Goal: Find specific page/section: Find specific page/section

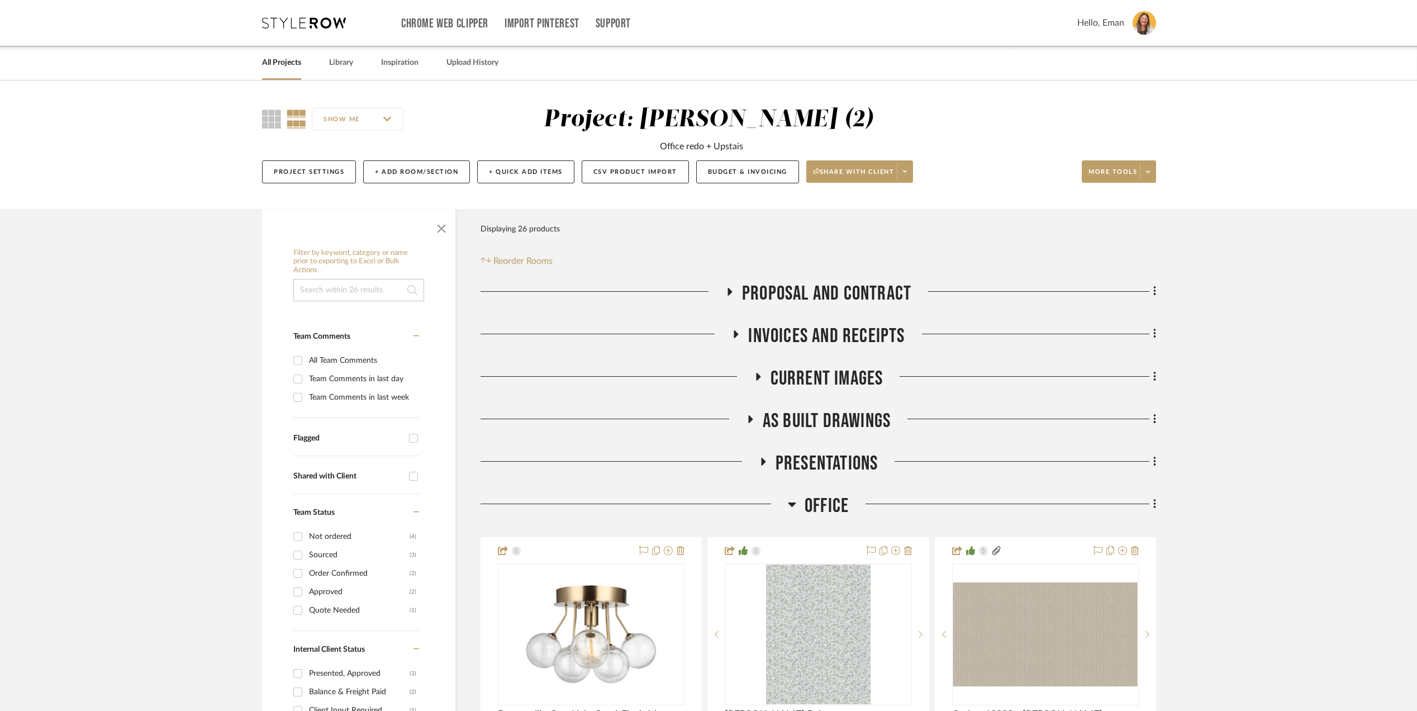
click at [288, 61] on link "All Projects" at bounding box center [281, 62] width 39 height 15
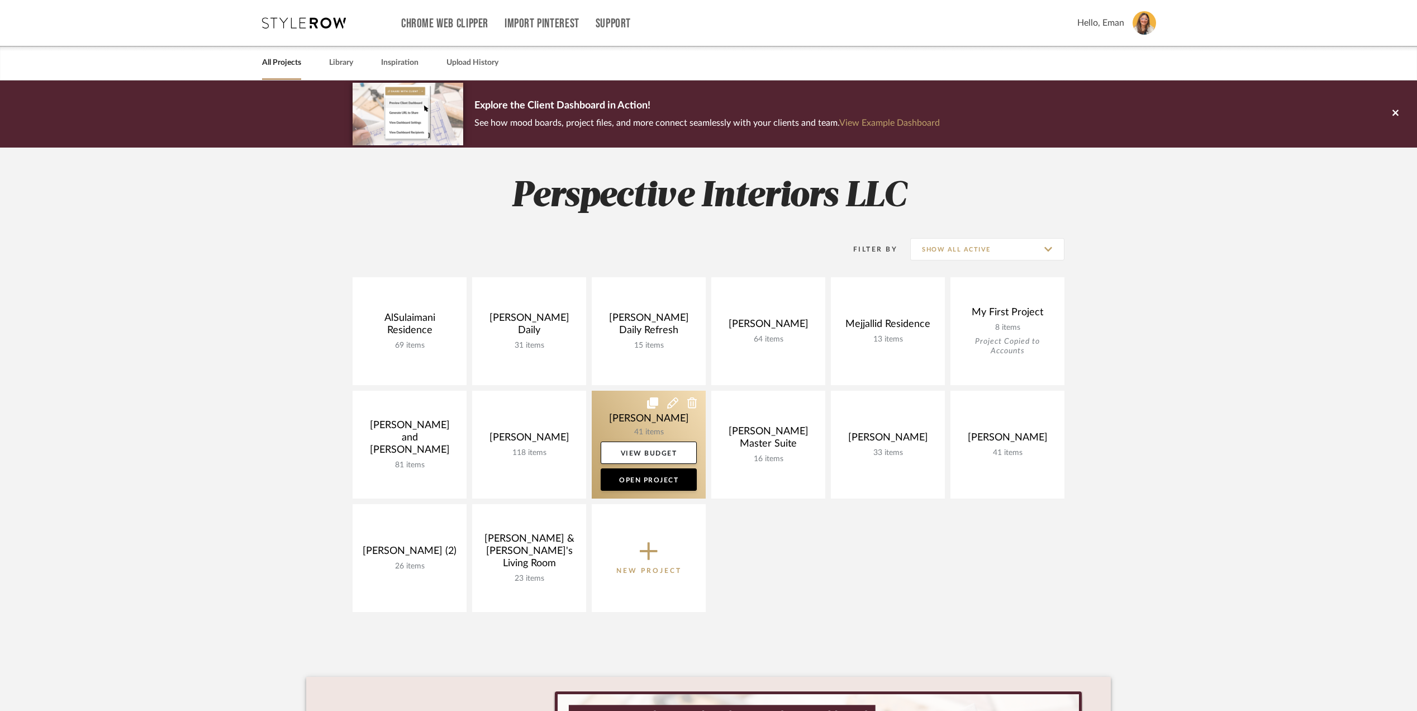
click at [612, 419] on link at bounding box center [649, 444] width 114 height 108
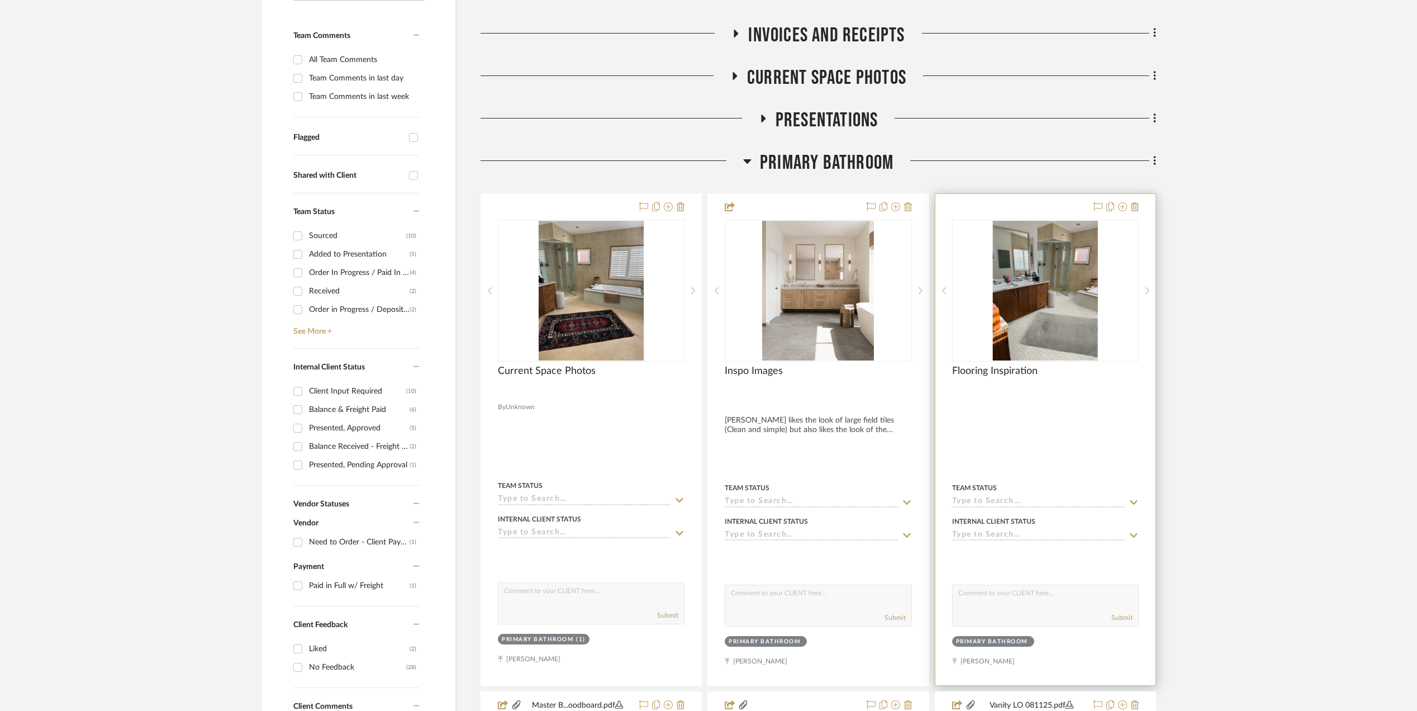
scroll to position [298, 0]
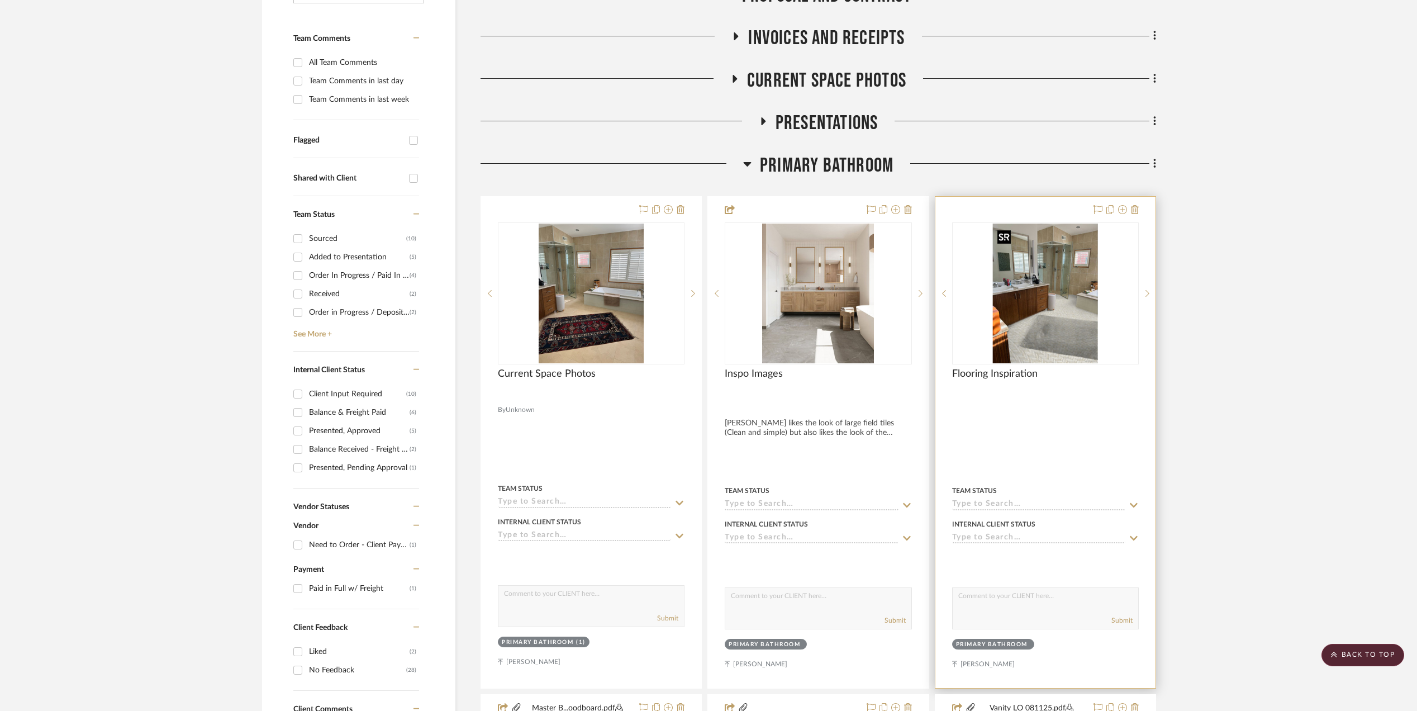
click at [1047, 295] on img "0" at bounding box center [1045, 293] width 105 height 140
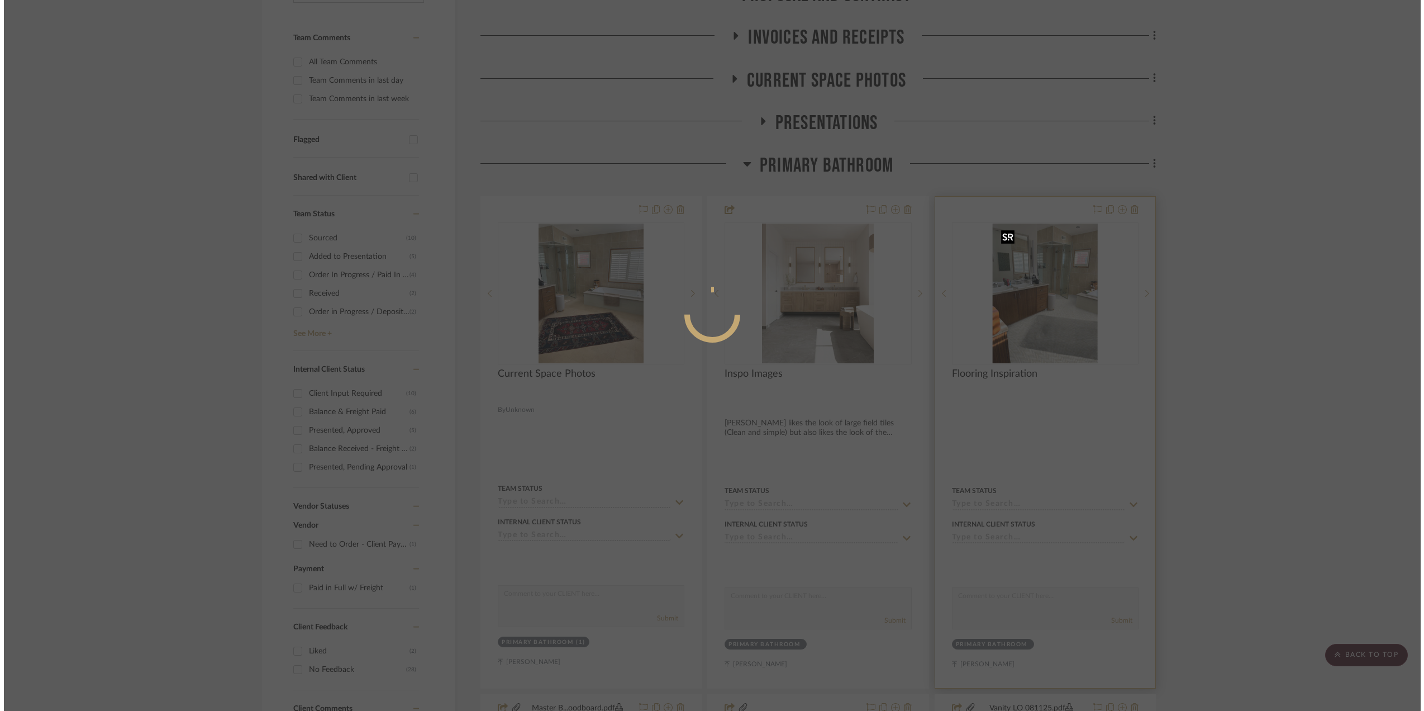
scroll to position [0, 0]
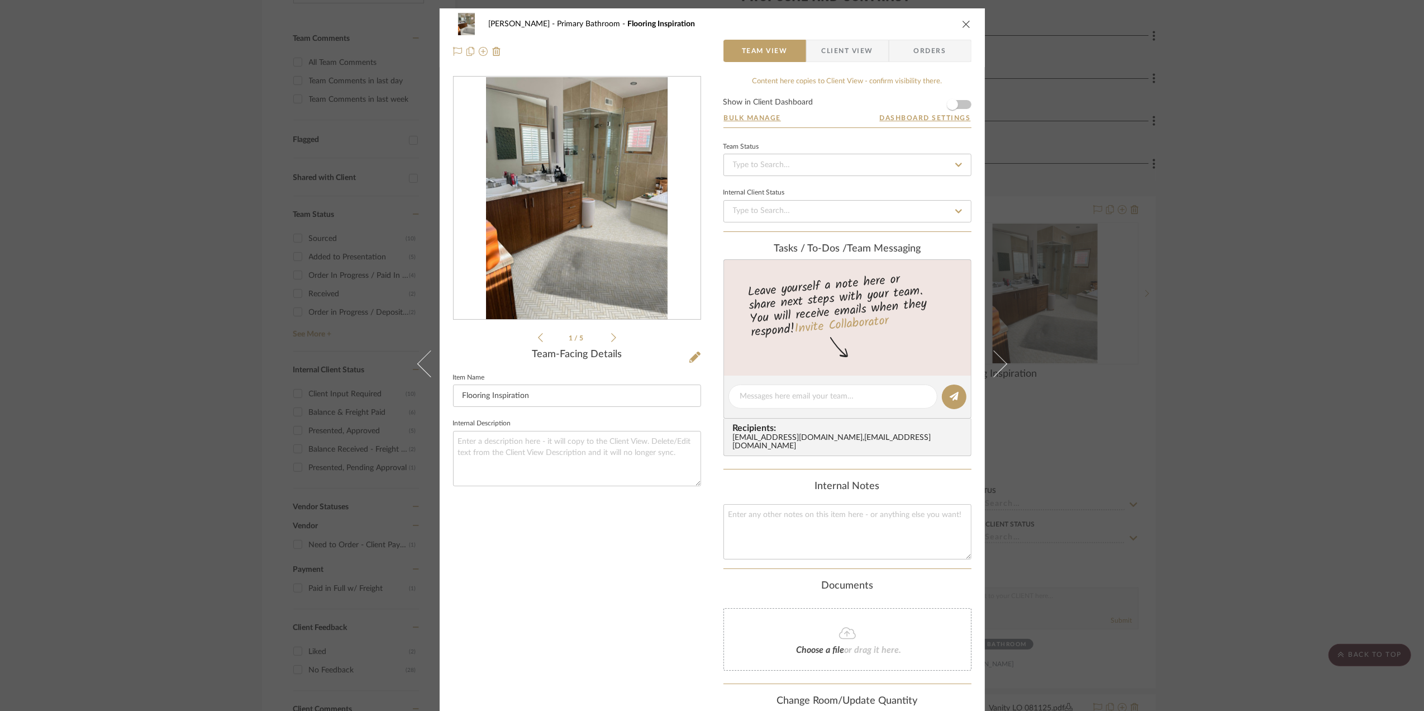
drag, startPoint x: 1225, startPoint y: 349, endPoint x: 1207, endPoint y: 347, distance: 17.9
click at [1222, 349] on div "Sara Monroe Primary Bathroom Flooring Inspiration Team View Client View Orders …" at bounding box center [712, 355] width 1424 height 711
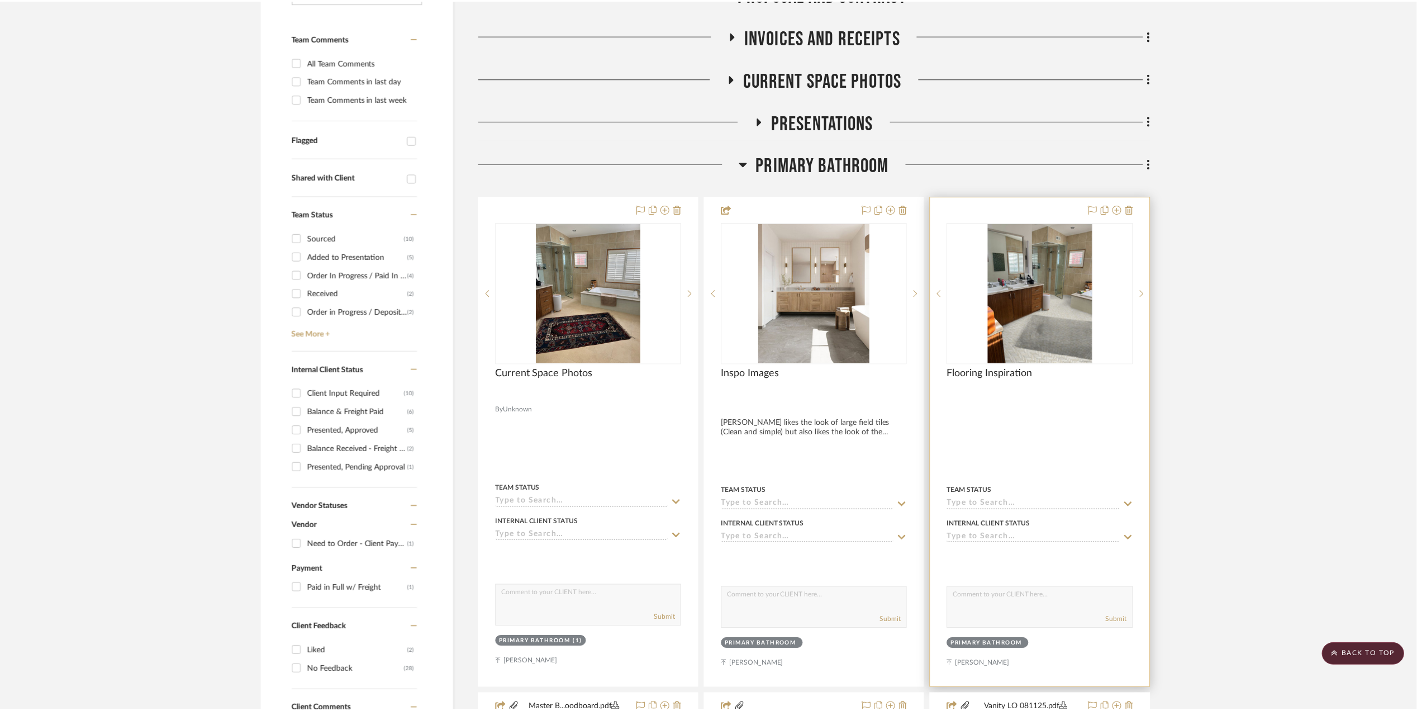
scroll to position [298, 0]
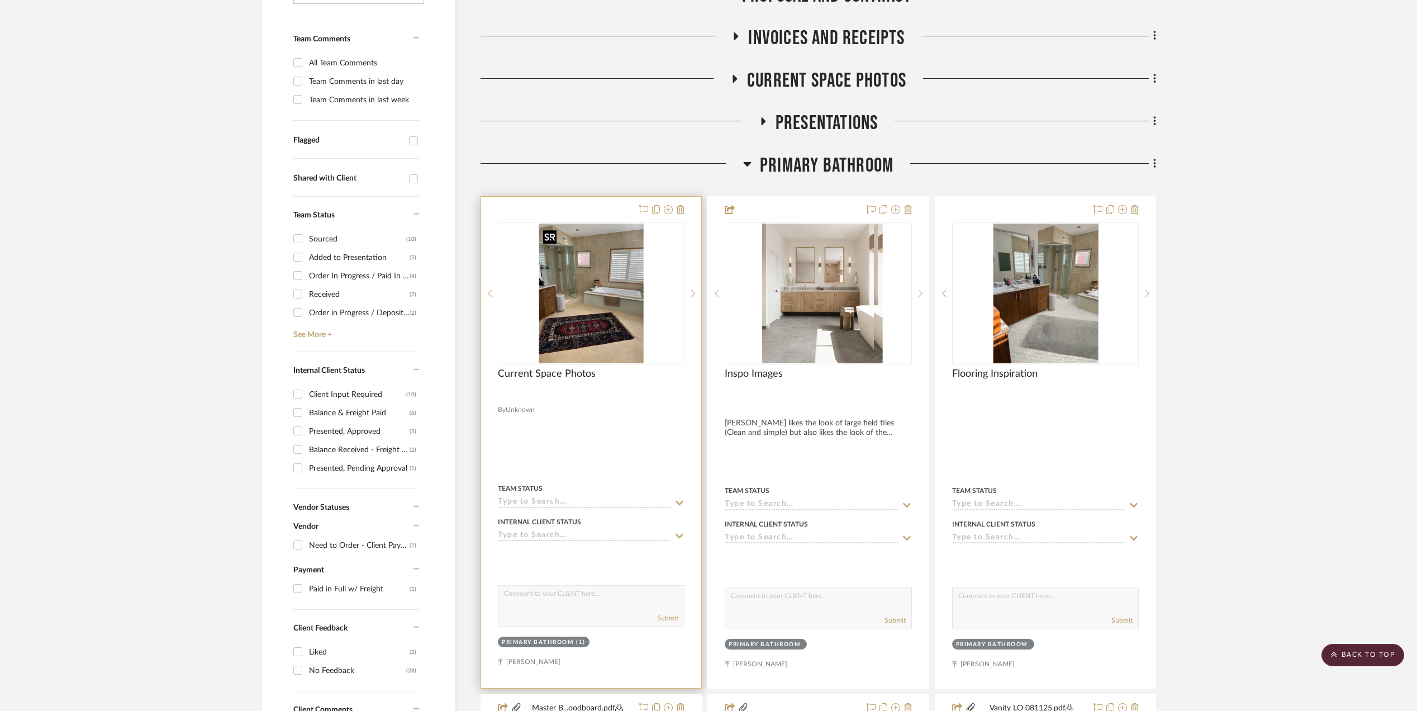
click at [0, 0] on img at bounding box center [0, 0] width 0 height 0
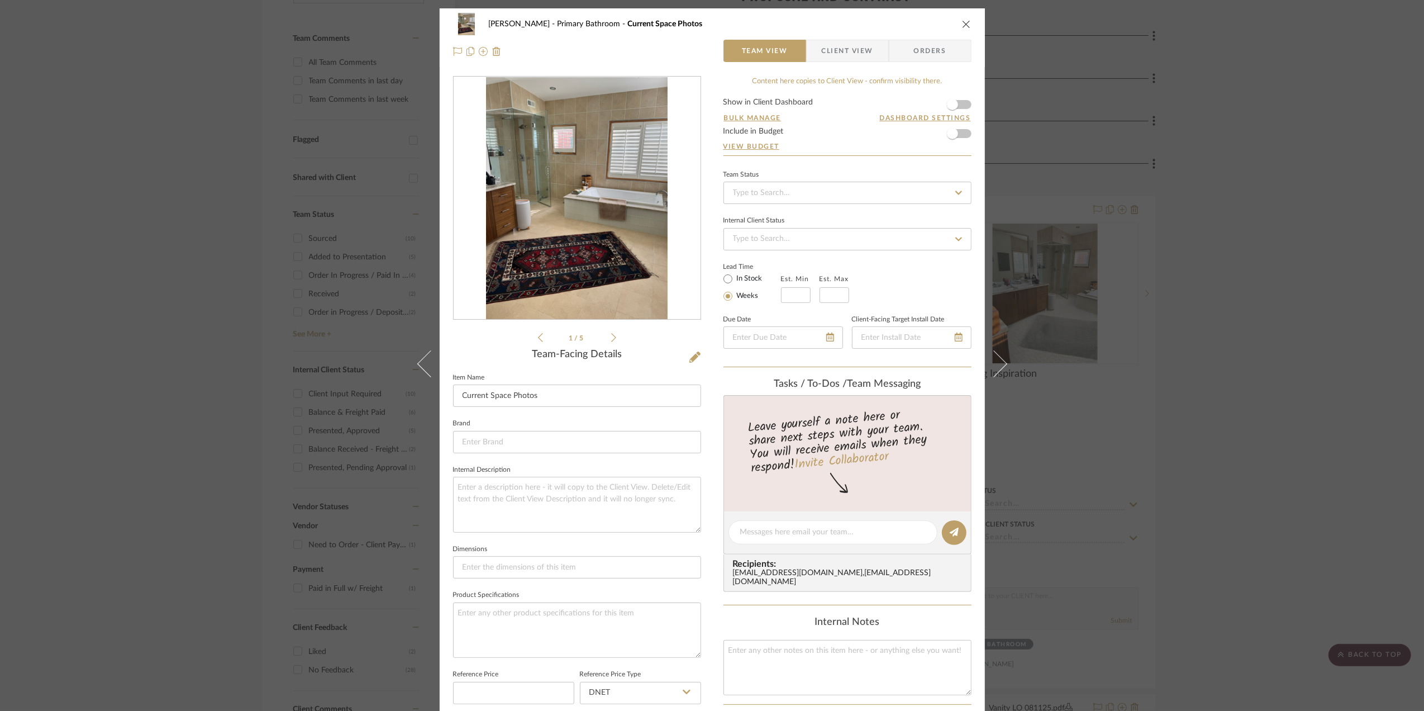
click at [608, 236] on img "0" at bounding box center [577, 198] width 182 height 242
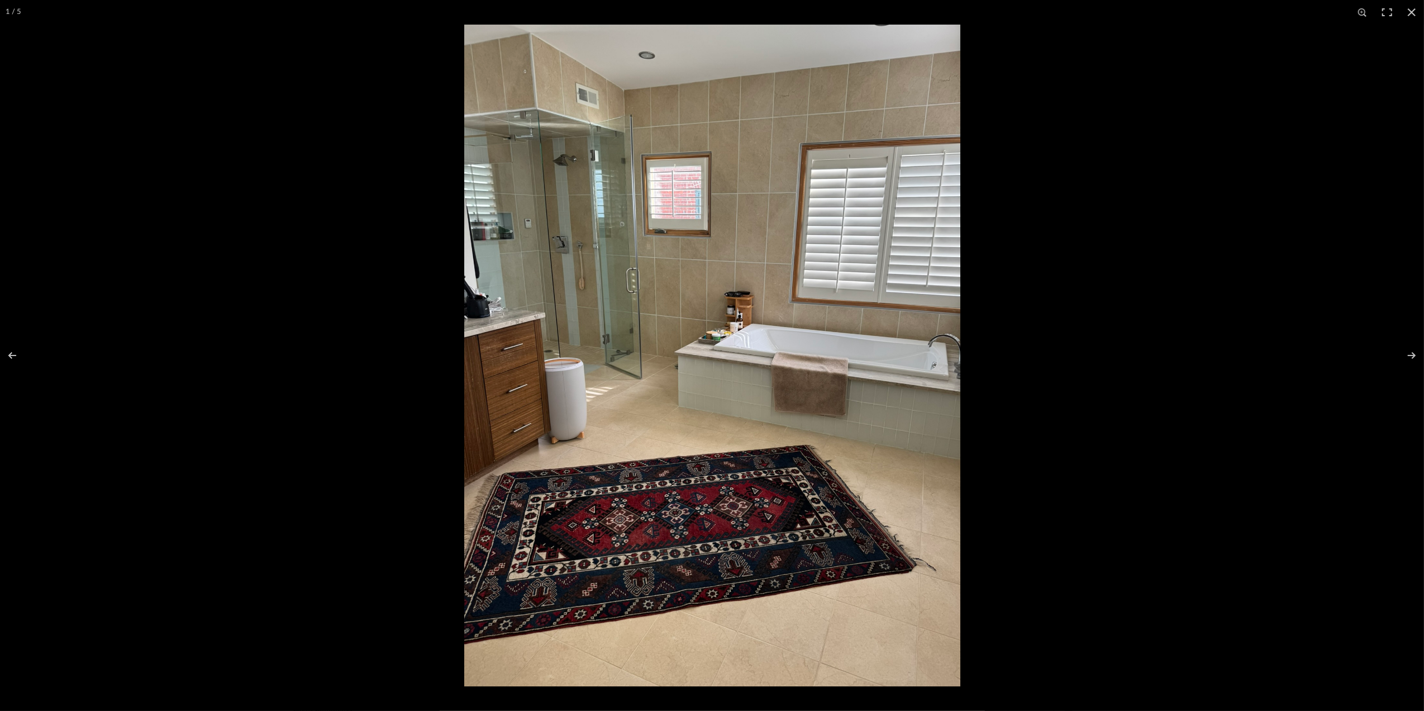
click at [1380, 687] on div at bounding box center [1176, 380] width 1424 height 711
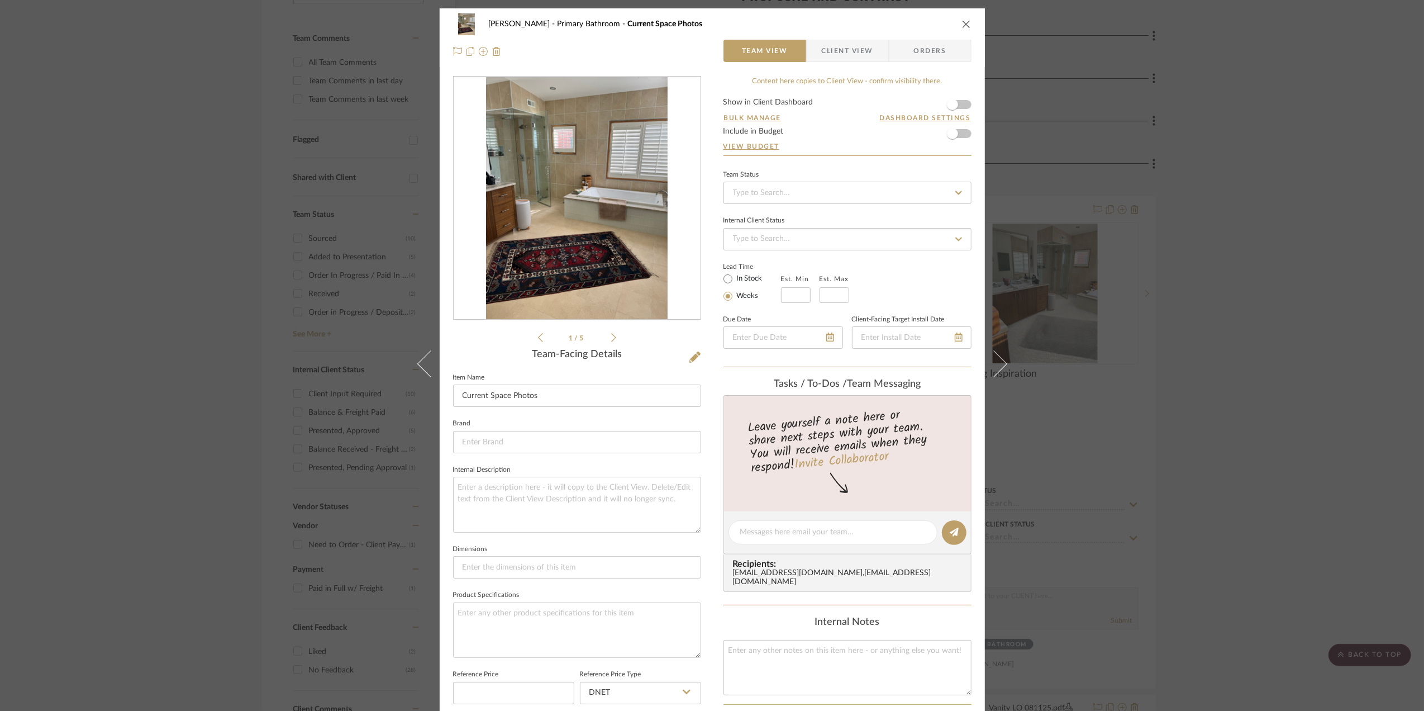
click at [962, 21] on icon "close" at bounding box center [966, 24] width 9 height 9
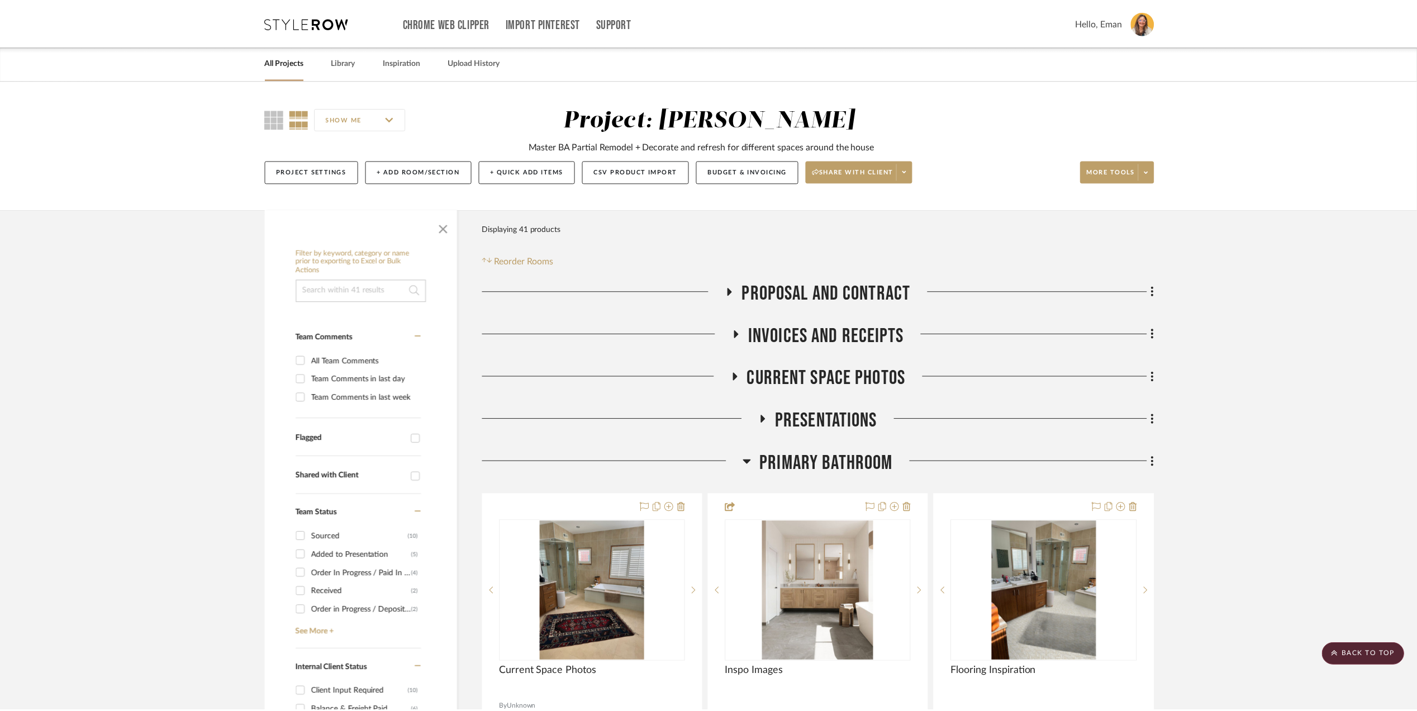
scroll to position [298, 0]
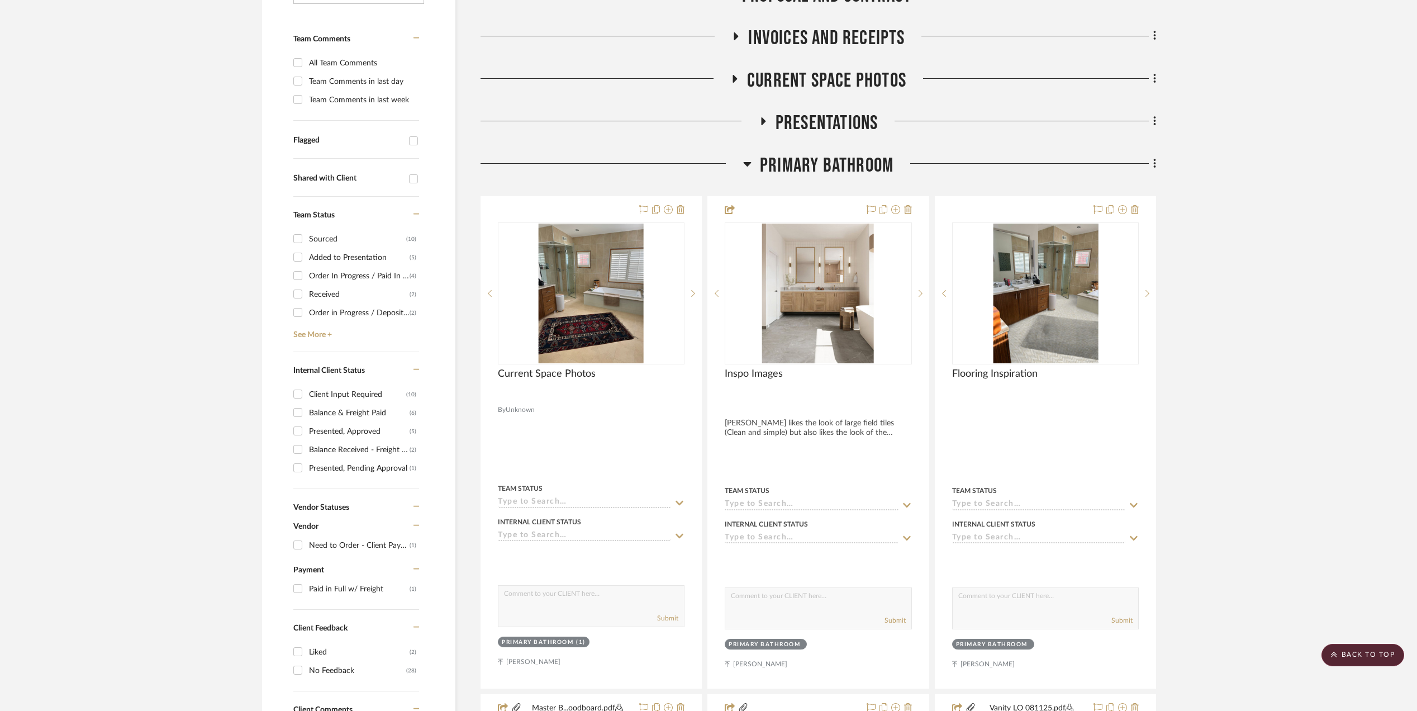
drag, startPoint x: 1342, startPoint y: 291, endPoint x: 1315, endPoint y: 288, distance: 27.0
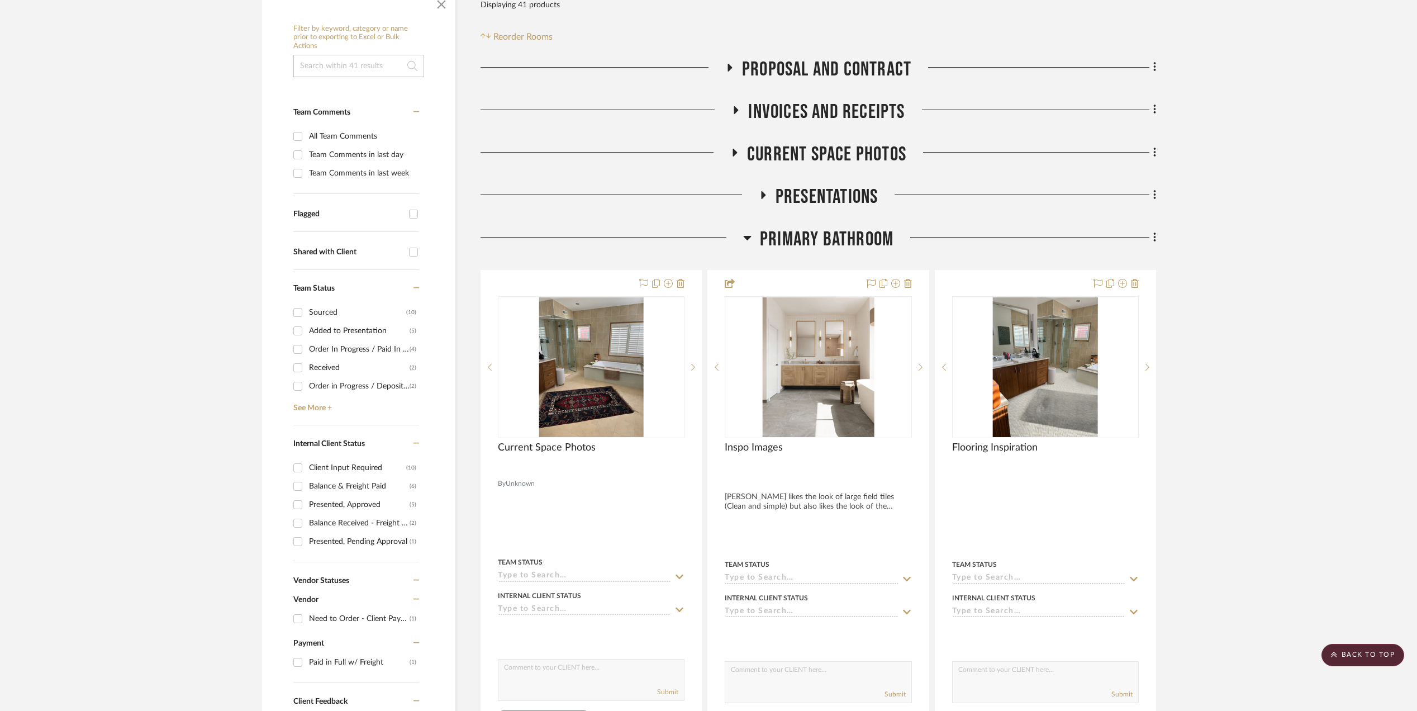
scroll to position [0, 0]
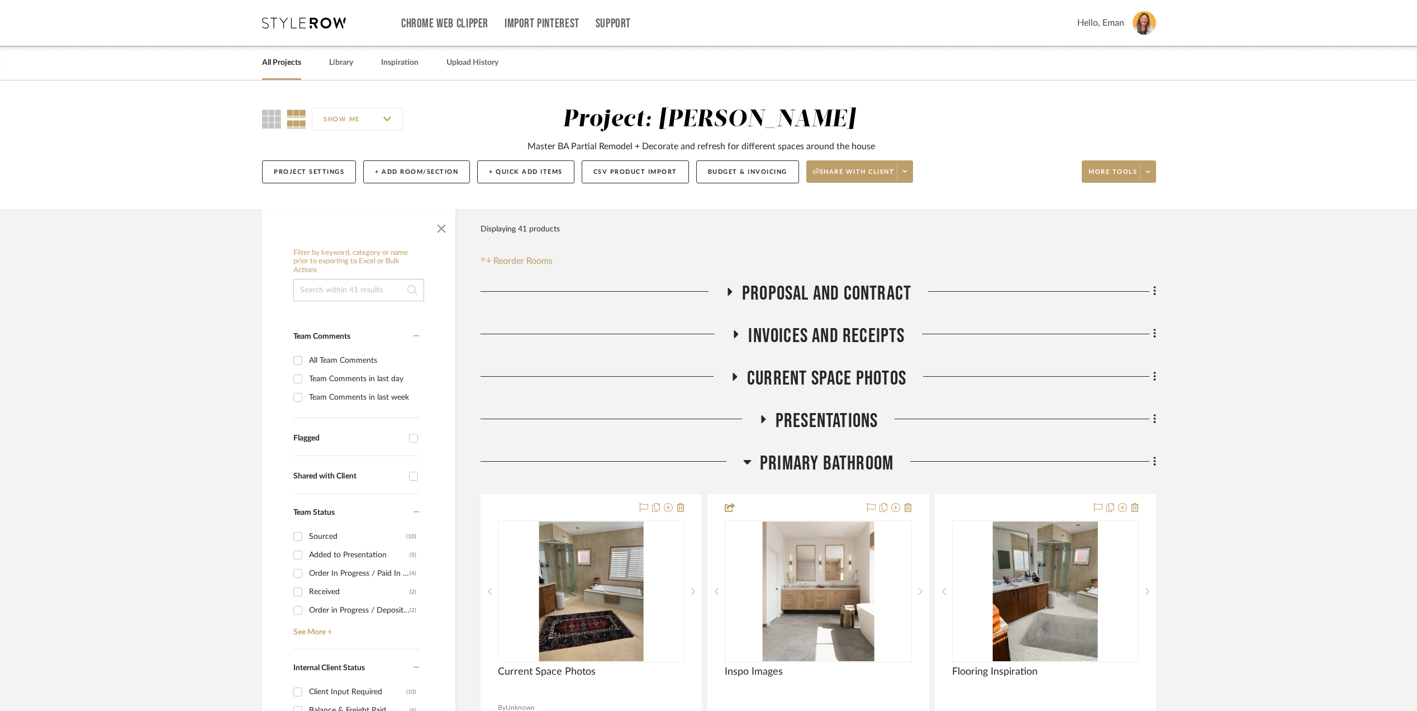
click at [745, 463] on icon at bounding box center [747, 462] width 8 height 4
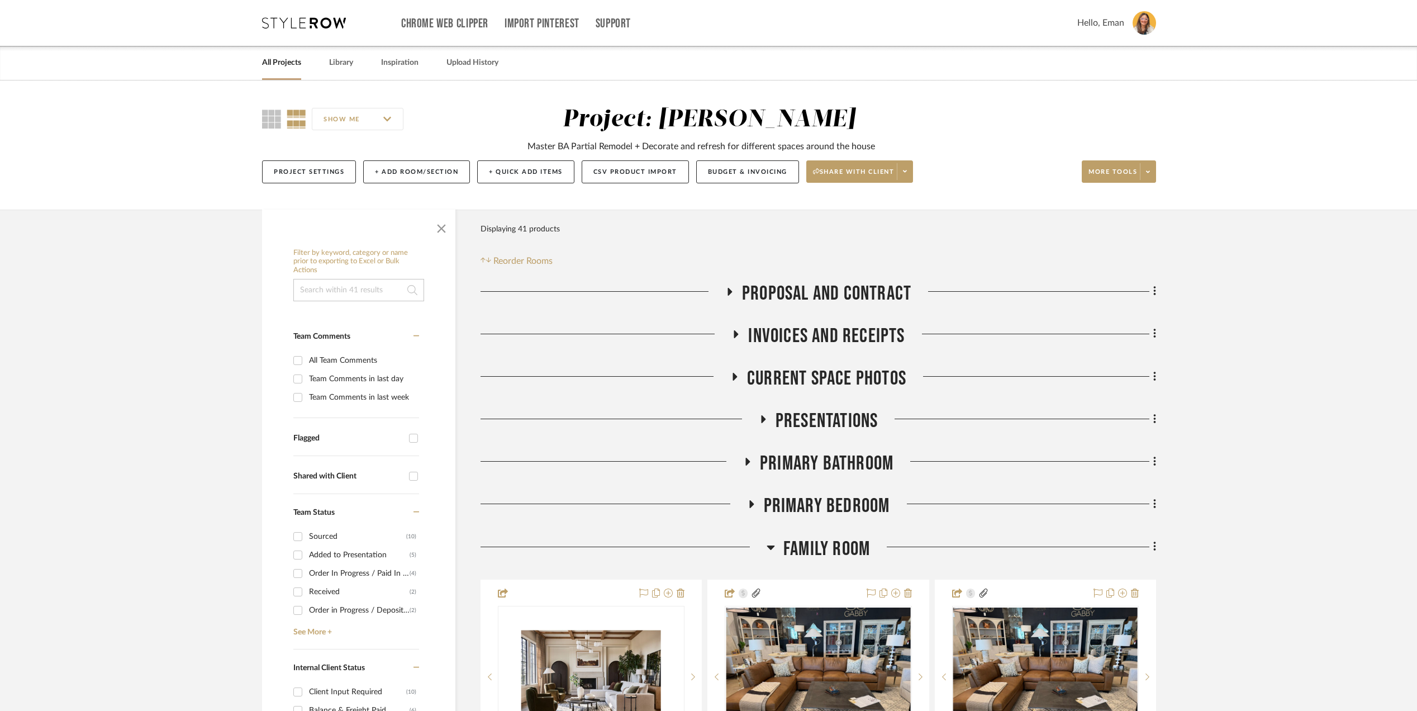
click at [278, 59] on link "All Projects" at bounding box center [281, 62] width 39 height 15
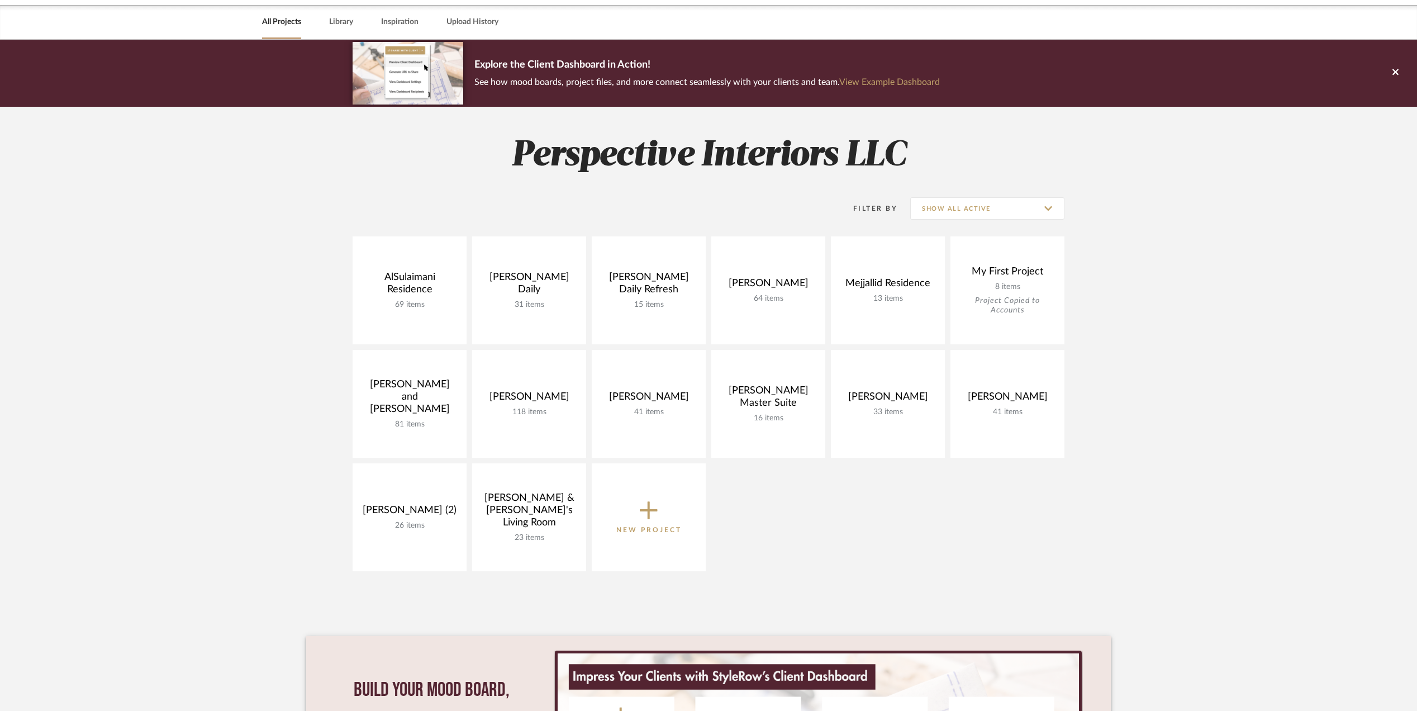
scroll to position [74, 0]
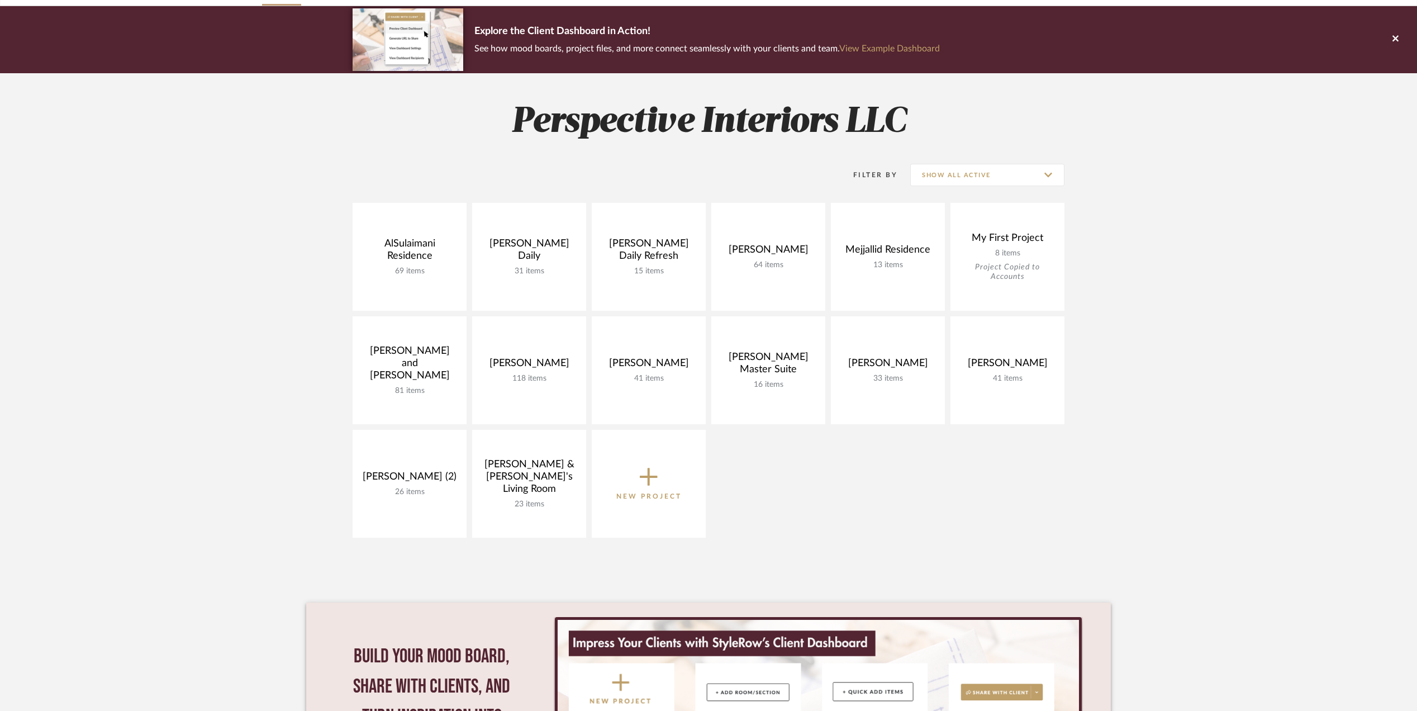
click at [1322, 380] on project-collections "Explore the Client Dashboard in Action! See how mood boards, project files, and…" at bounding box center [708, 426] width 1417 height 841
